Goal: Task Accomplishment & Management: Use online tool/utility

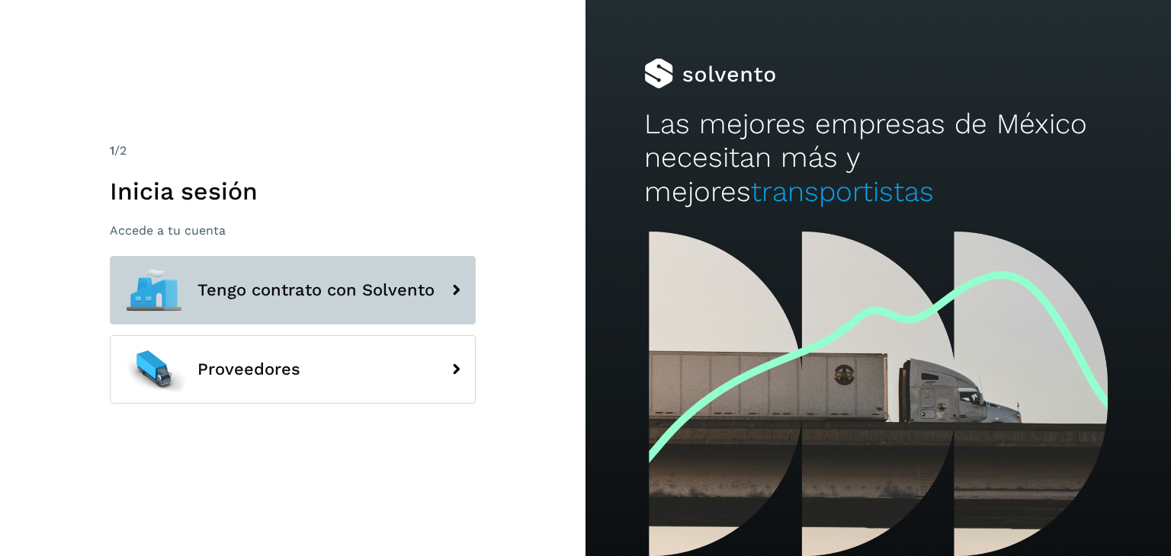
click at [380, 290] on span "Tengo contrato con Solvento" at bounding box center [315, 290] width 237 height 18
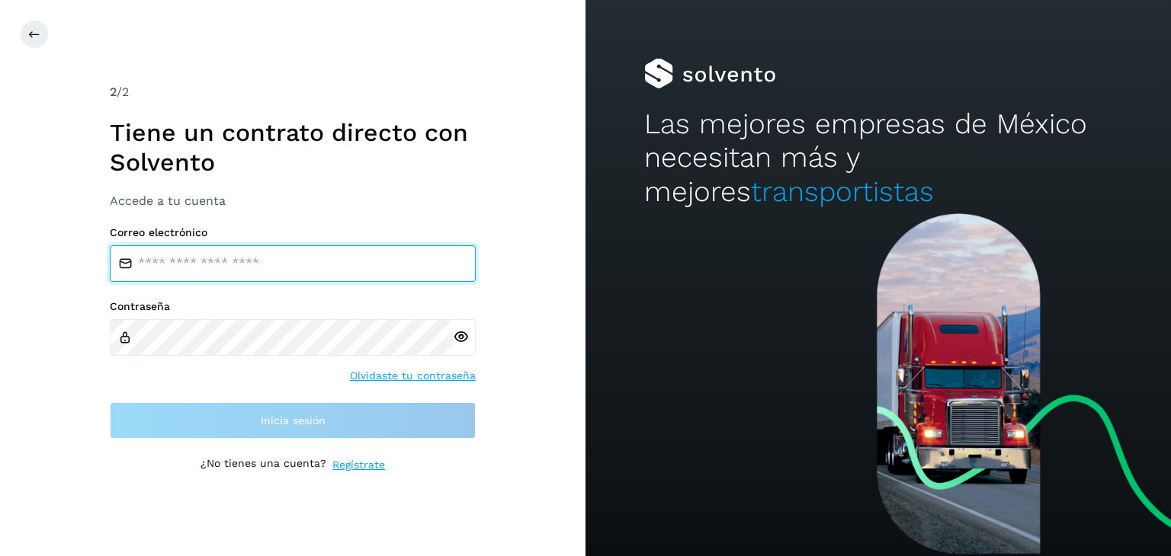
type input "**********"
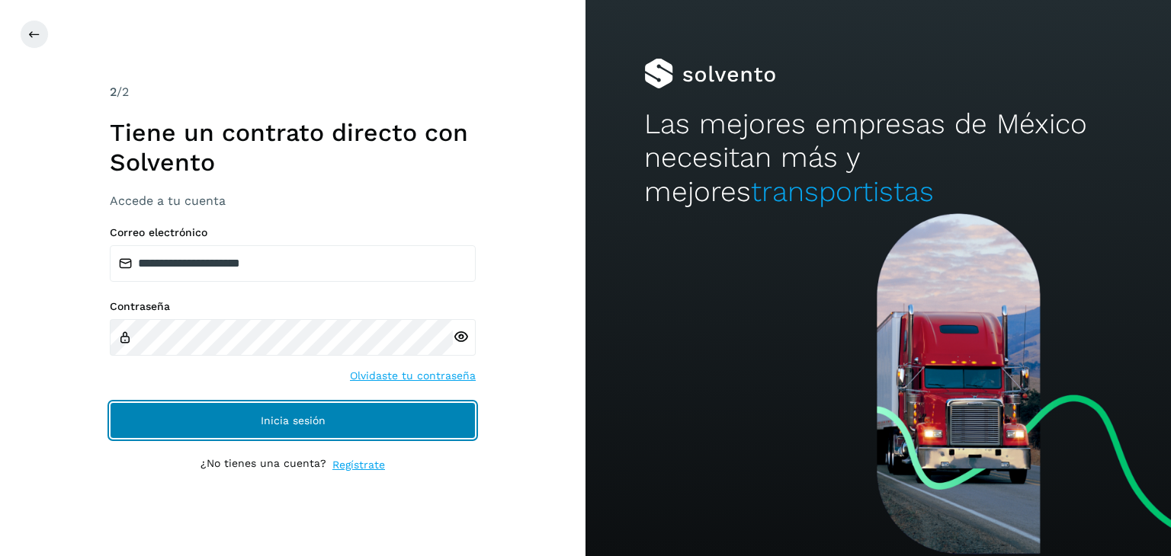
click at [326, 427] on button "Inicia sesión" at bounding box center [293, 420] width 366 height 37
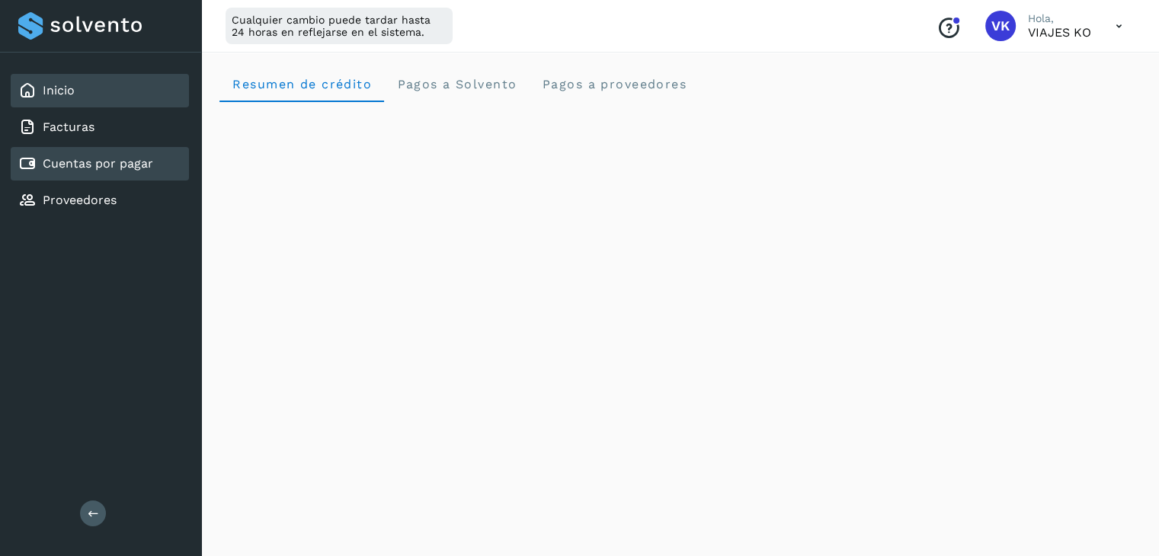
click at [105, 156] on link "Cuentas por pagar" at bounding box center [98, 163] width 111 height 14
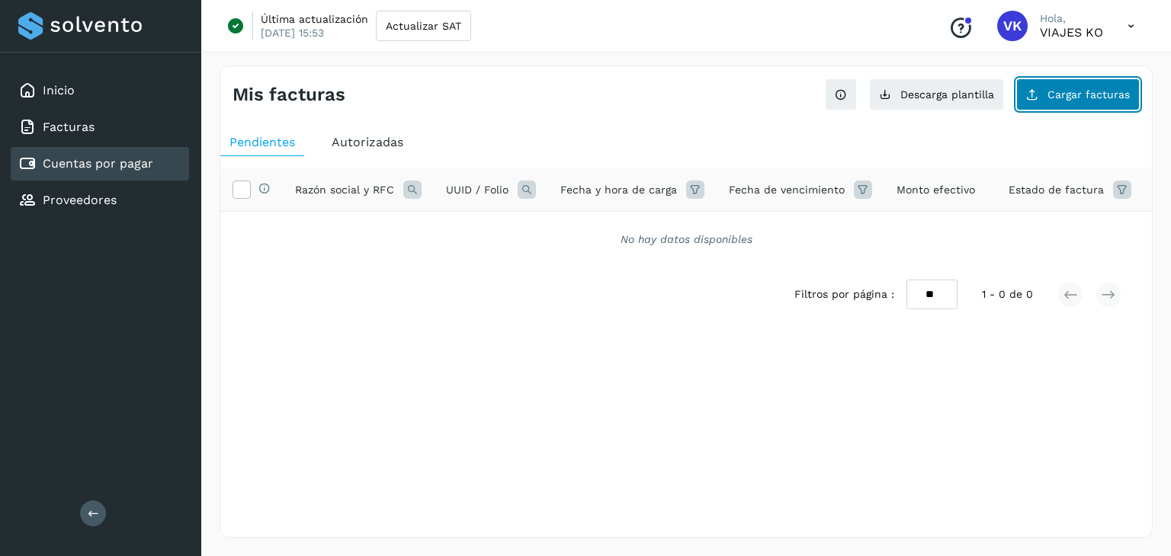
click at [1096, 93] on span "Cargar facturas" at bounding box center [1088, 94] width 82 height 11
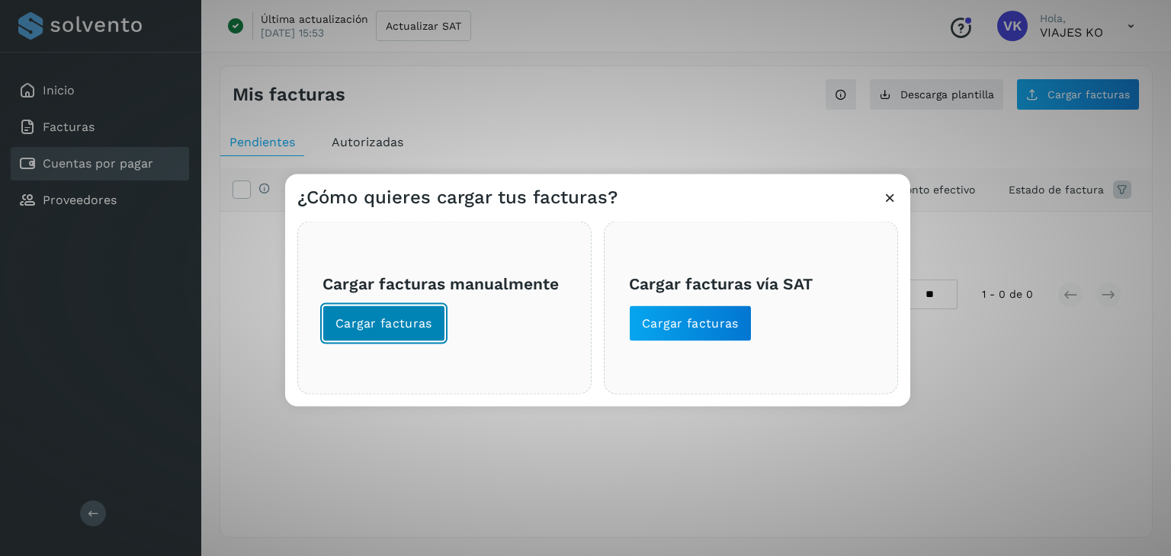
click at [368, 338] on button "Cargar facturas" at bounding box center [383, 324] width 123 height 37
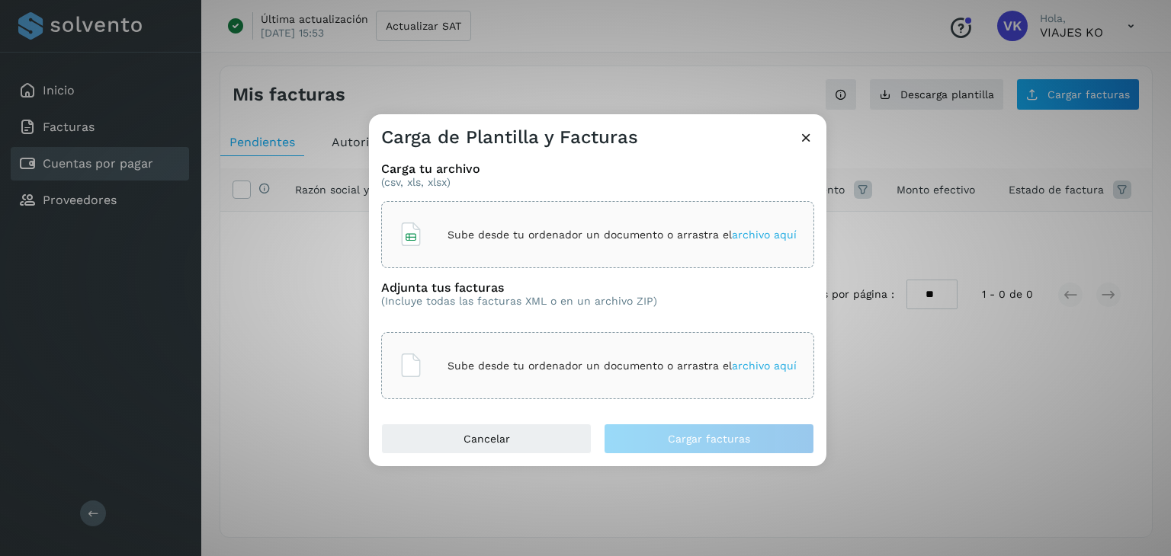
click at [761, 239] on span "archivo aquí" at bounding box center [764, 235] width 65 height 12
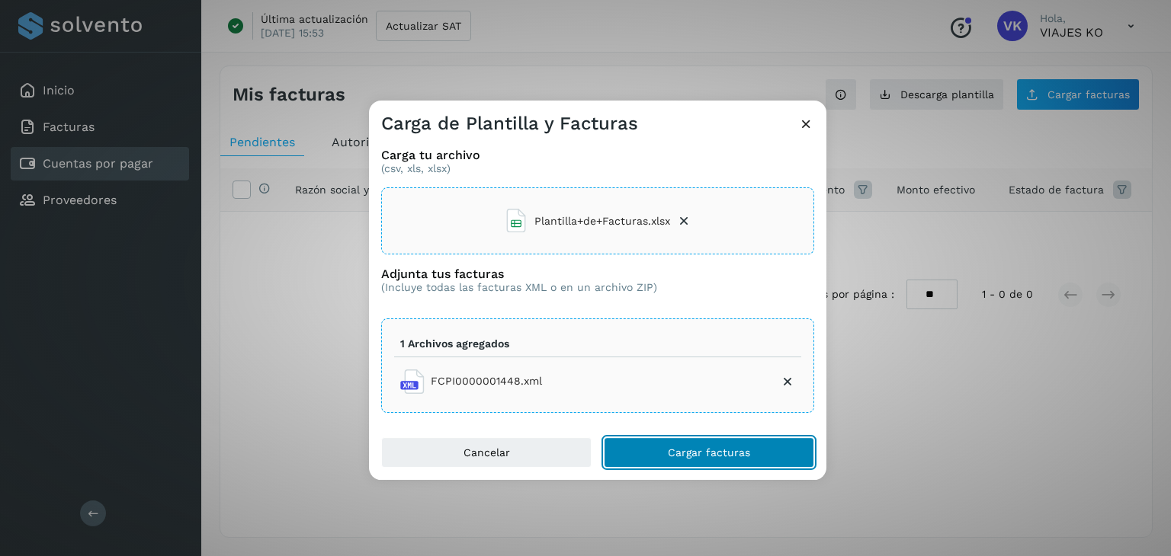
click at [716, 448] on span "Cargar facturas" at bounding box center [709, 452] width 82 height 11
